Goal: Go to known website: Access a specific website the user already knows

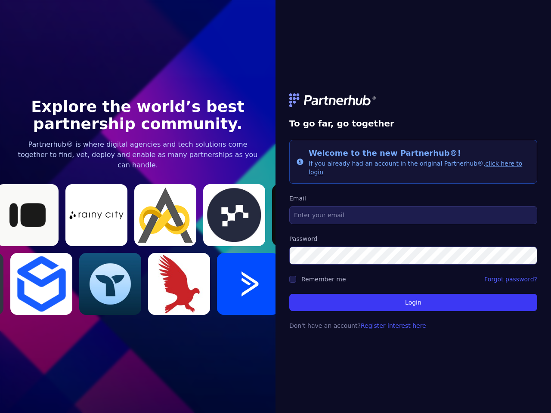
click at [413, 105] on link at bounding box center [413, 100] width 248 height 14
